Goal: Check status

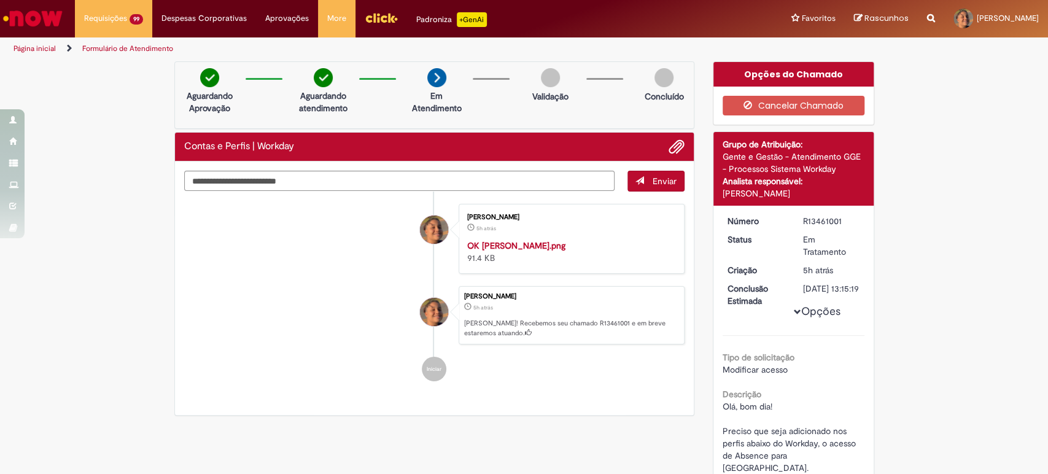
click at [260, 274] on li "[PERSON_NAME] 5h atrás 5 horas atrás OK [PERSON_NAME].png 91.4 KB" at bounding box center [434, 239] width 501 height 70
click at [997, 338] on div "Verificar Código de Barras Aguardando Aprovação Aguardando atendimento Em Atend…" at bounding box center [524, 377] width 1048 height 633
click at [919, 329] on div "Verificar Código de Barras Aguardando Aprovação Aguardando atendimento Em Atend…" at bounding box center [524, 377] width 1048 height 633
drag, startPoint x: 934, startPoint y: 330, endPoint x: 677, endPoint y: 53, distance: 377.6
click at [935, 329] on div "Verificar Código de Barras Aguardando Aprovação Aguardando atendimento Em Atend…" at bounding box center [524, 377] width 1048 height 633
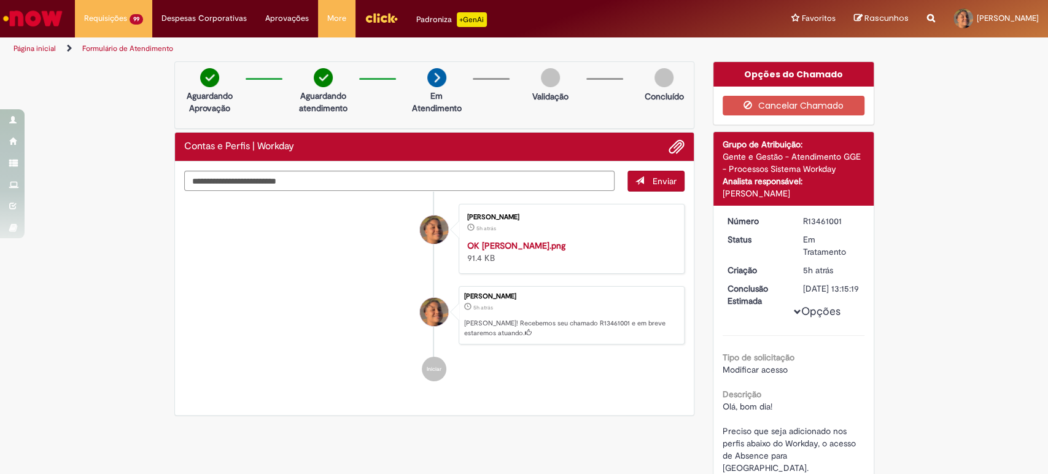
click at [830, 219] on div "R13461001" at bounding box center [831, 221] width 57 height 12
copy div "R13461001"
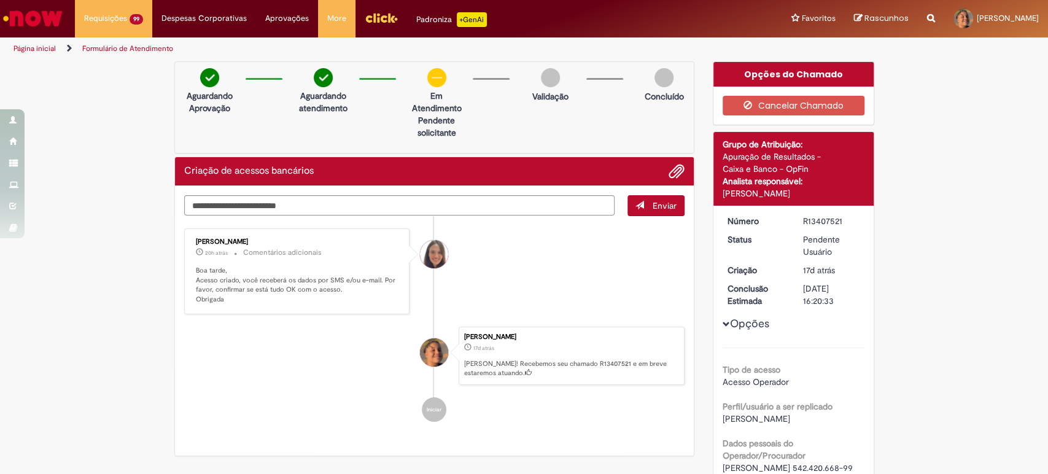
click at [993, 313] on div "Verificar Código de Barras Aguardando Aprovação Aguardando atendimento Em Atend…" at bounding box center [524, 453] width 1048 height 785
